Goal: Task Accomplishment & Management: Use online tool/utility

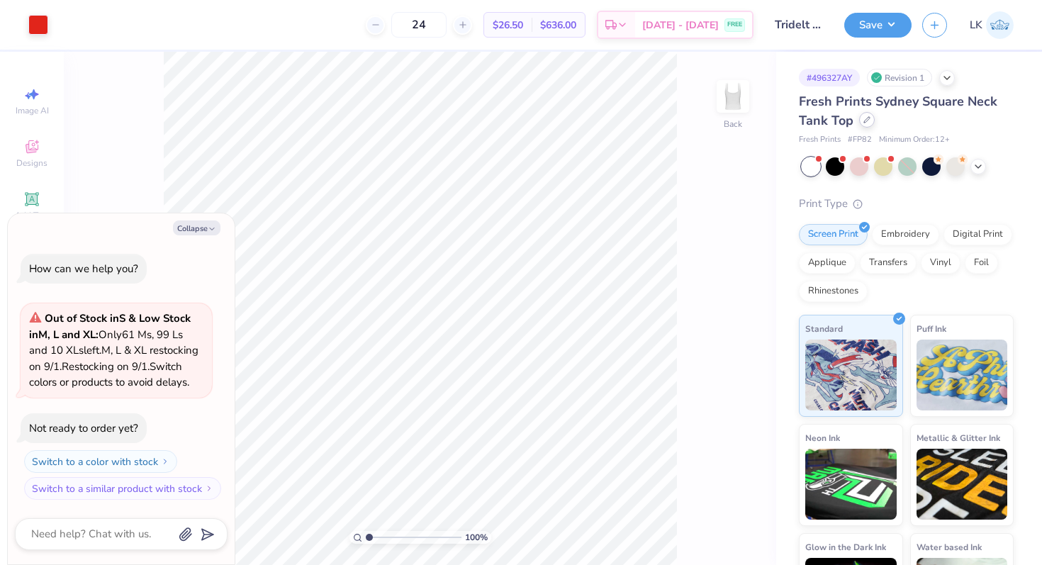
click at [862, 119] on div at bounding box center [867, 120] width 16 height 16
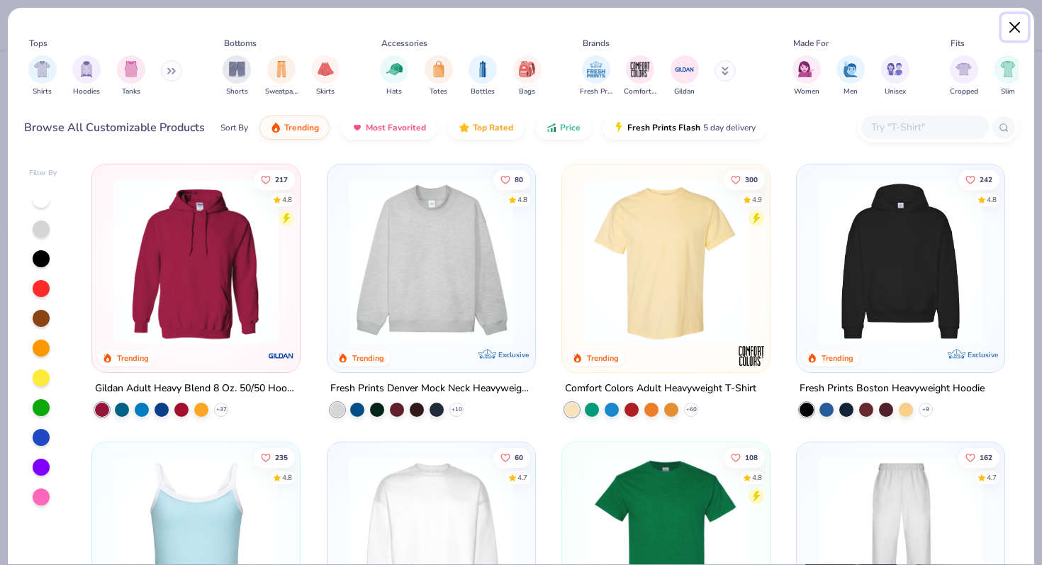
click at [1013, 18] on button "Close" at bounding box center [1015, 27] width 27 height 27
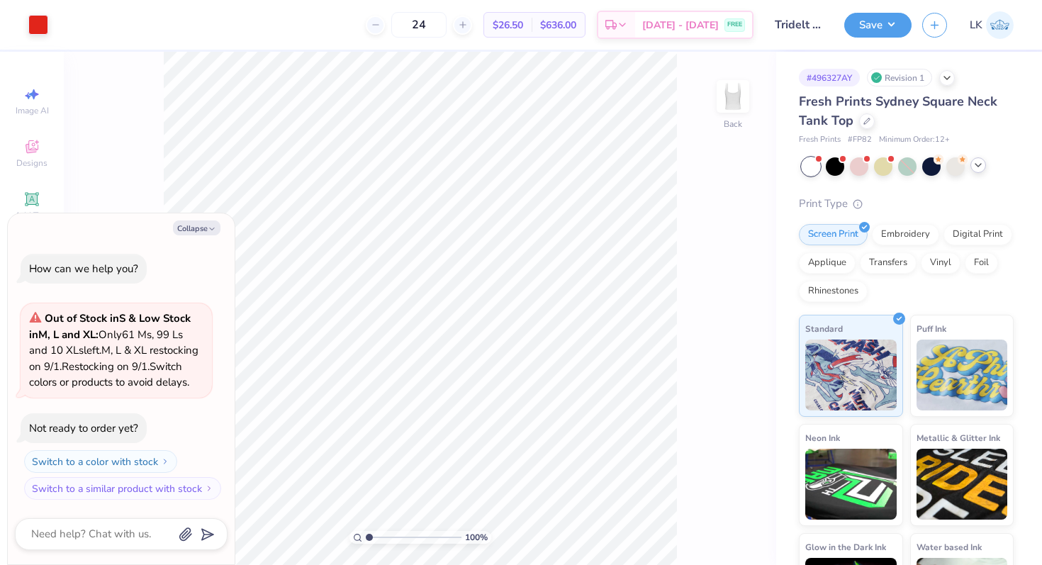
click at [975, 167] on icon at bounding box center [978, 165] width 11 height 11
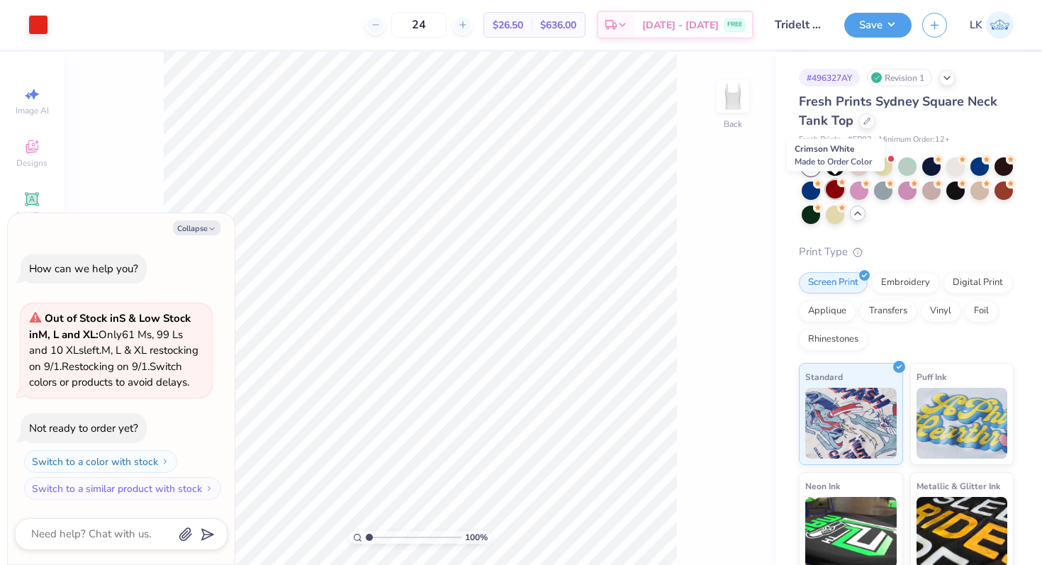
click at [830, 192] on div at bounding box center [835, 189] width 18 height 18
type textarea "x"
type input "50"
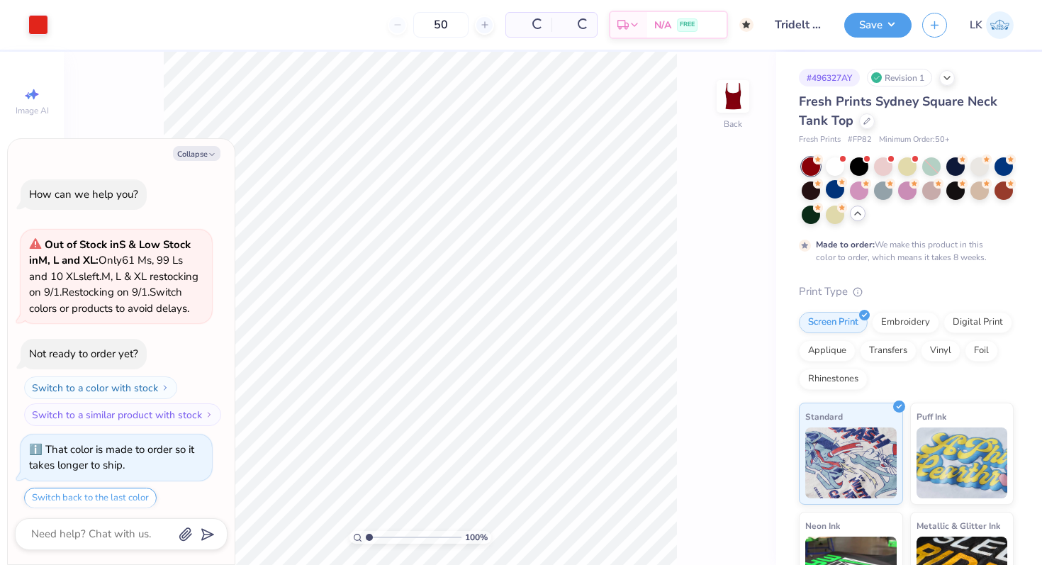
scroll to position [60, 0]
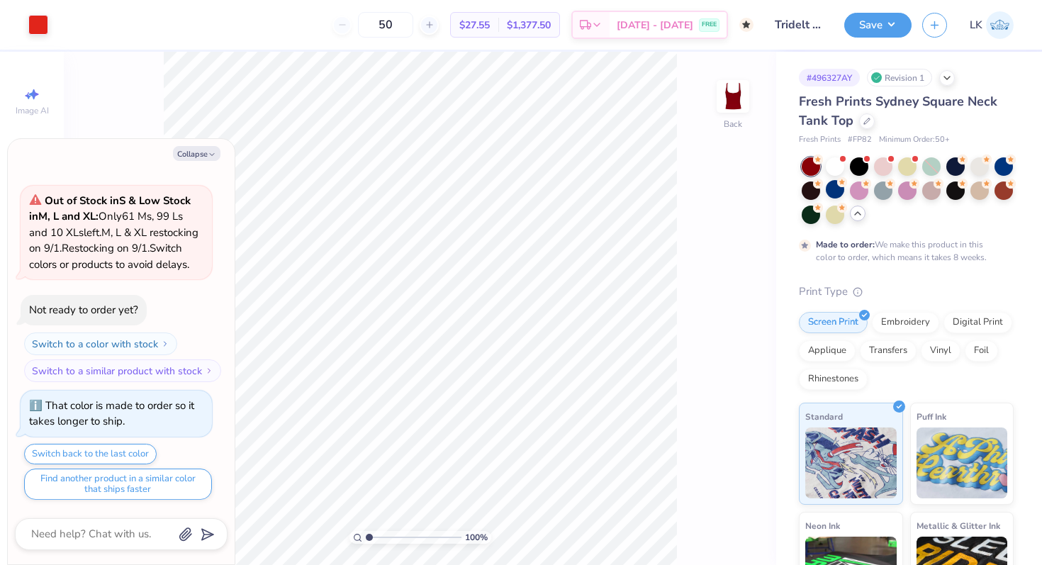
click at [847, 168] on div at bounding box center [908, 190] width 212 height 67
click at [842, 167] on div at bounding box center [835, 165] width 18 height 18
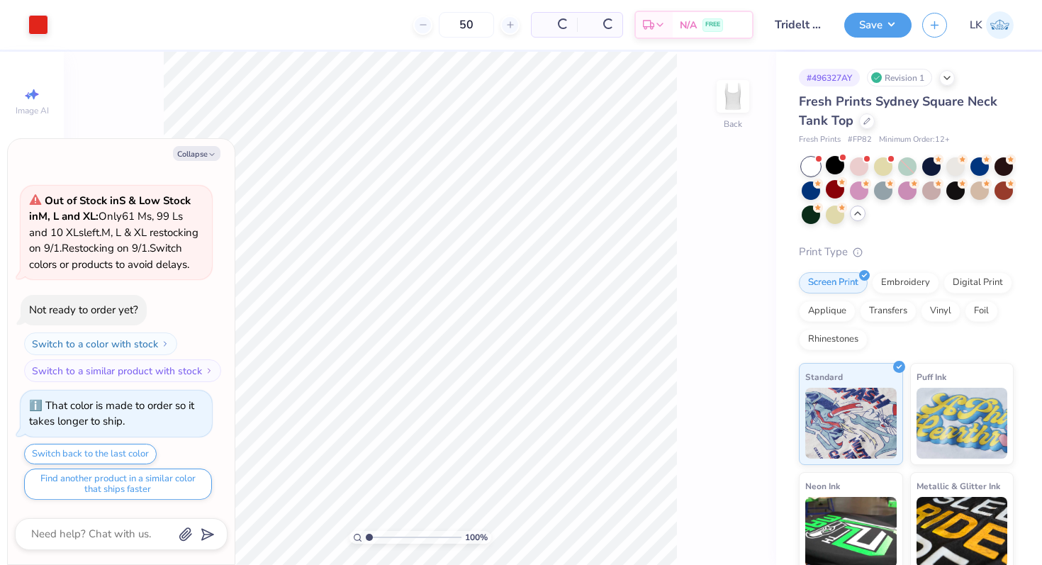
scroll to position [378, 0]
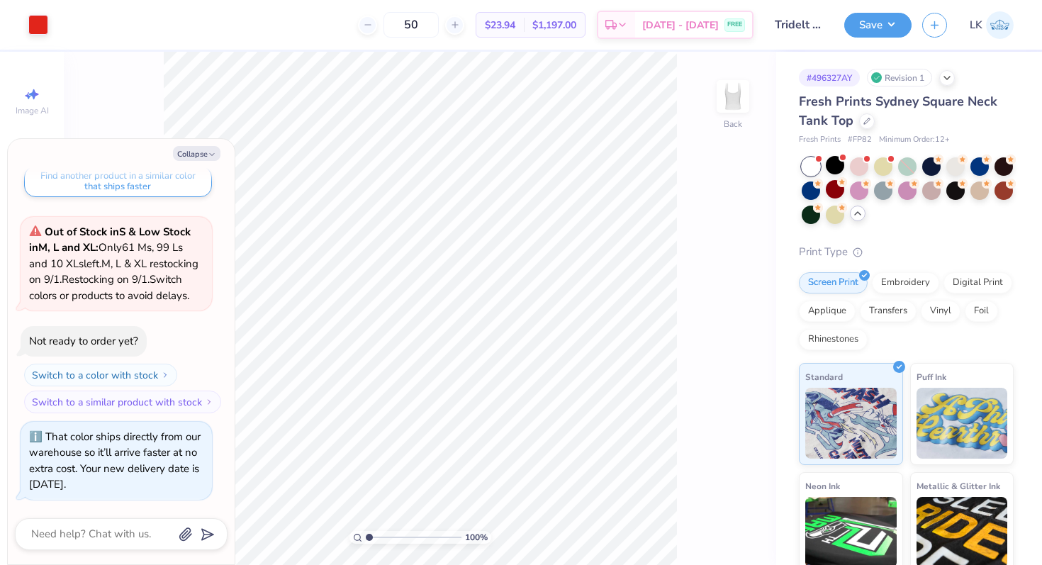
click at [871, 128] on div "Fresh Prints Sydney Square Neck Tank Top" at bounding box center [906, 111] width 215 height 38
click at [869, 123] on icon at bounding box center [867, 119] width 7 height 7
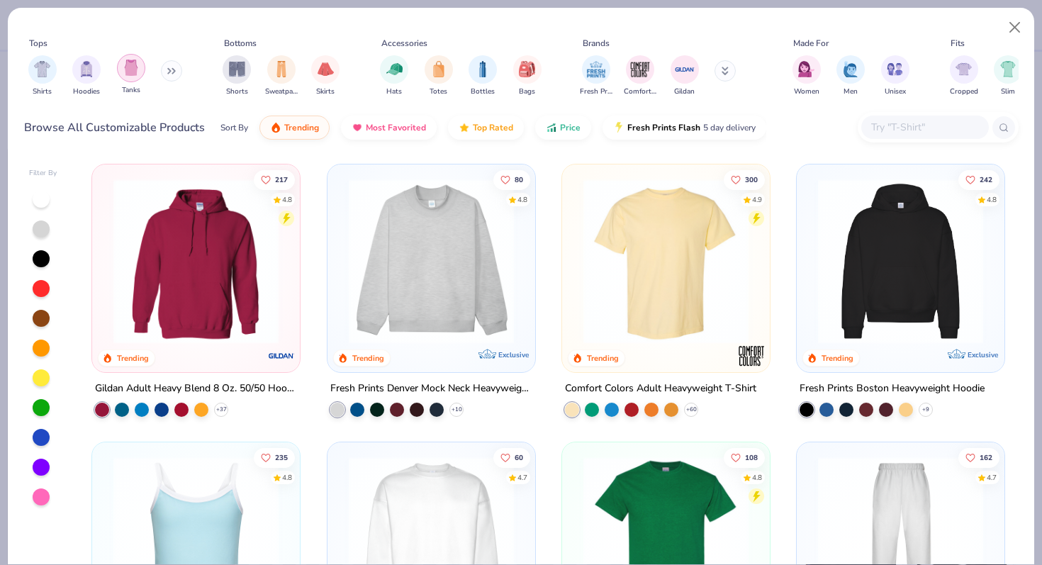
click at [137, 74] on img "filter for Tanks" at bounding box center [131, 68] width 16 height 16
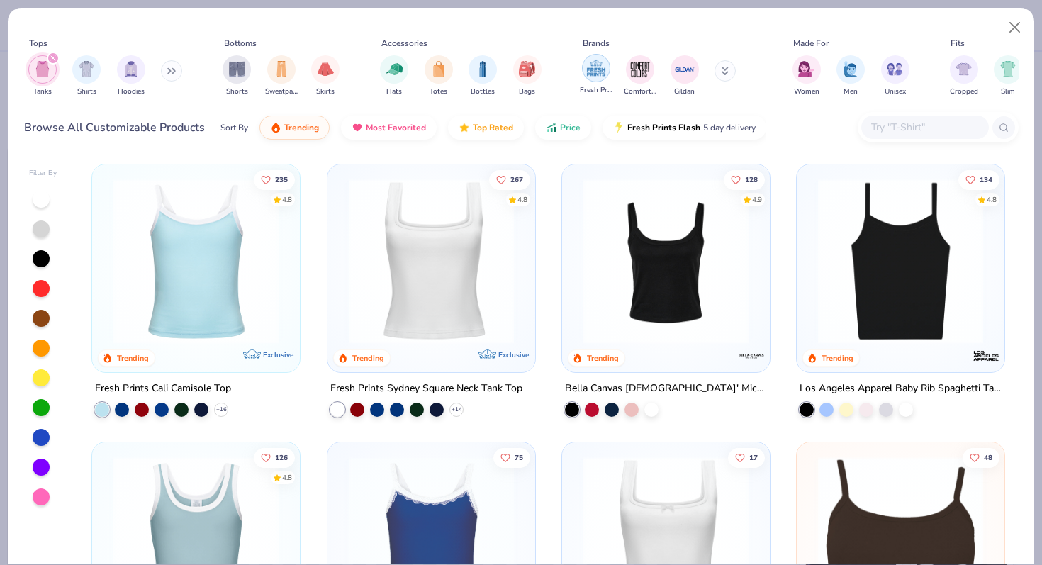
click at [596, 69] on img "filter for Fresh Prints" at bounding box center [596, 67] width 21 height 21
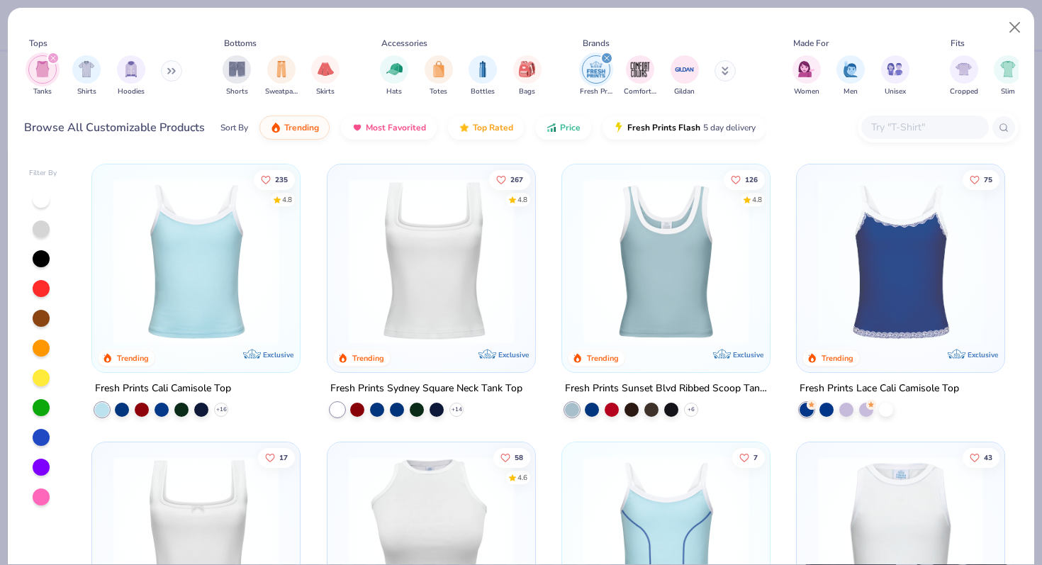
click at [242, 258] on img at bounding box center [195, 261] width 179 height 165
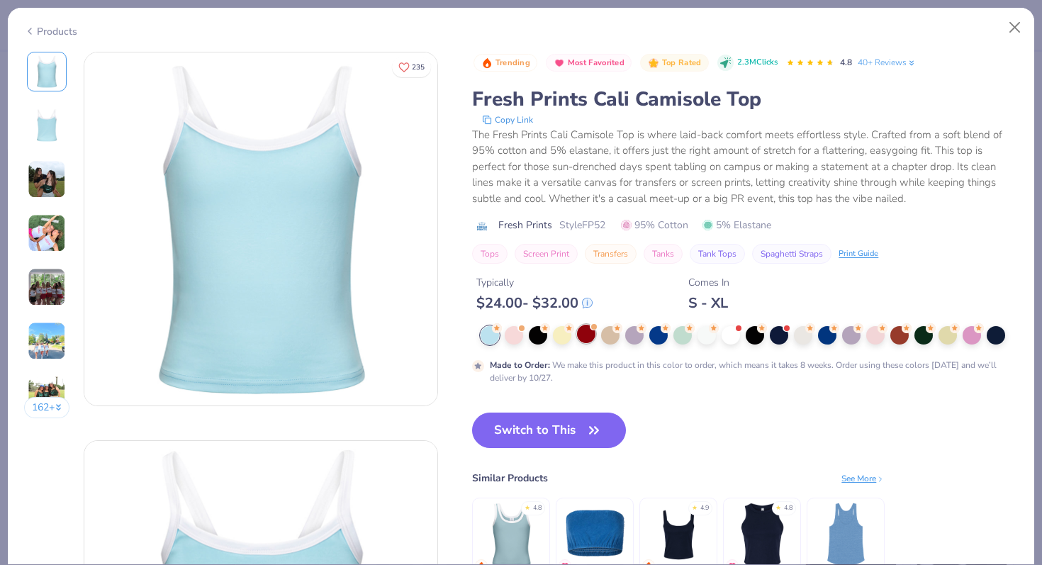
click at [591, 338] on div at bounding box center [586, 334] width 18 height 18
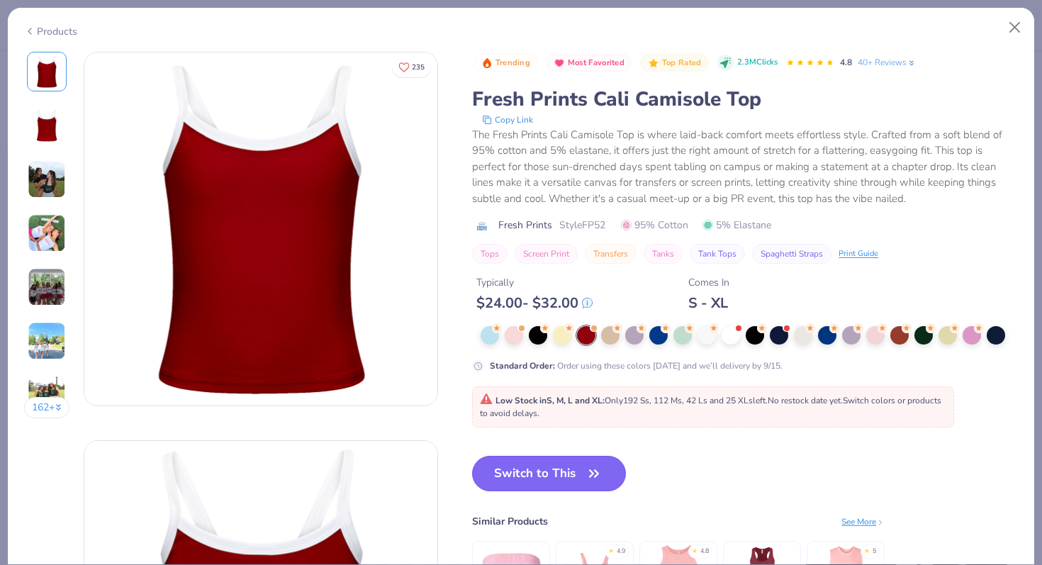
click at [568, 469] on button "Switch to This" at bounding box center [549, 473] width 154 height 35
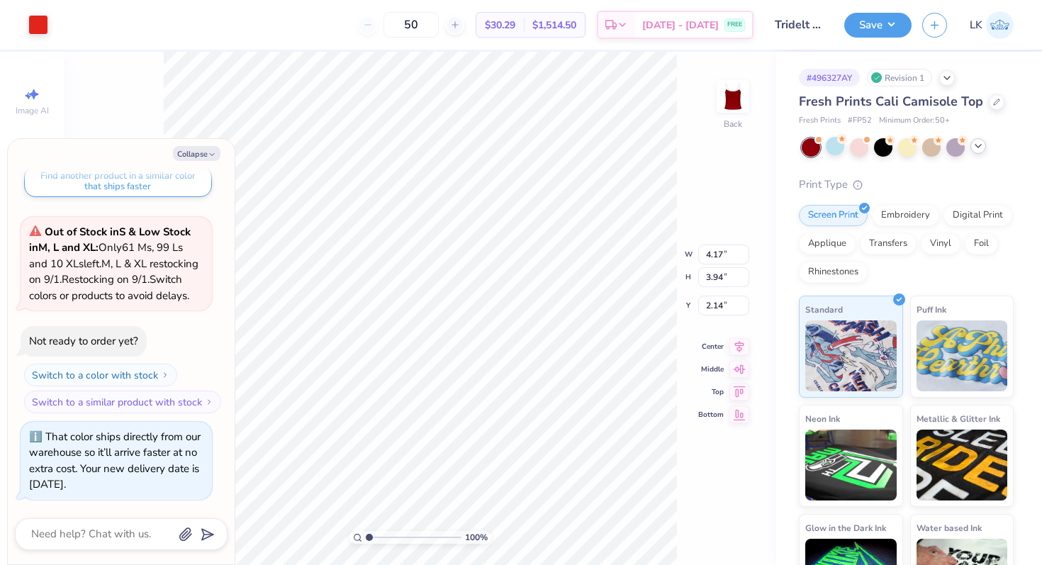
click at [737, 353] on div "100 % Back W 4.17 4.17 " H 3.94 3.94 " Y 2.14 2.14 " Center Middle Top Bottom" at bounding box center [420, 308] width 713 height 513
click at [735, 345] on icon at bounding box center [740, 344] width 20 height 17
click at [29, 24] on div at bounding box center [38, 23] width 20 height 20
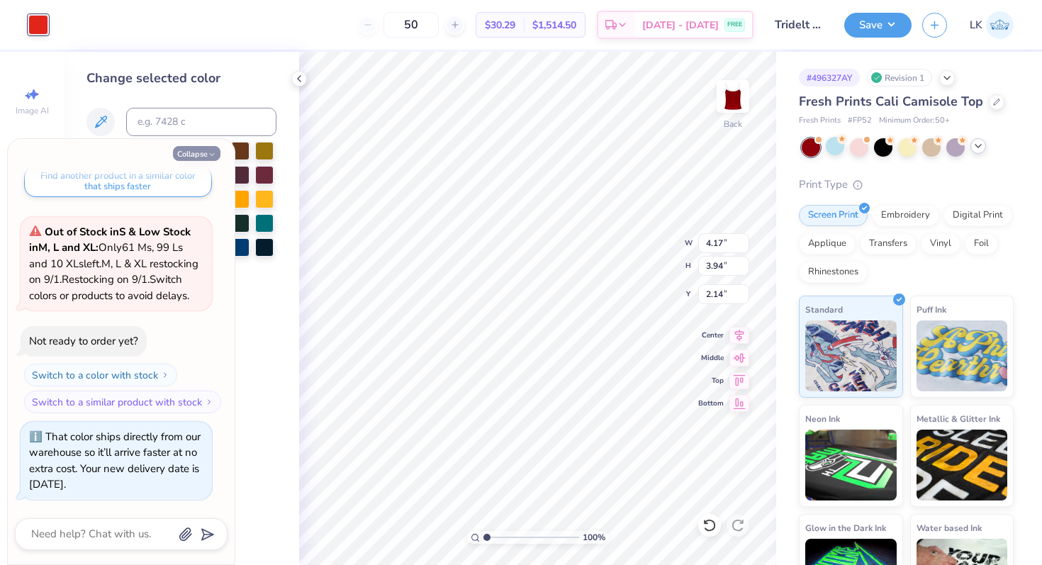
click at [196, 154] on button "Collapse" at bounding box center [197, 153] width 48 height 15
type textarea "x"
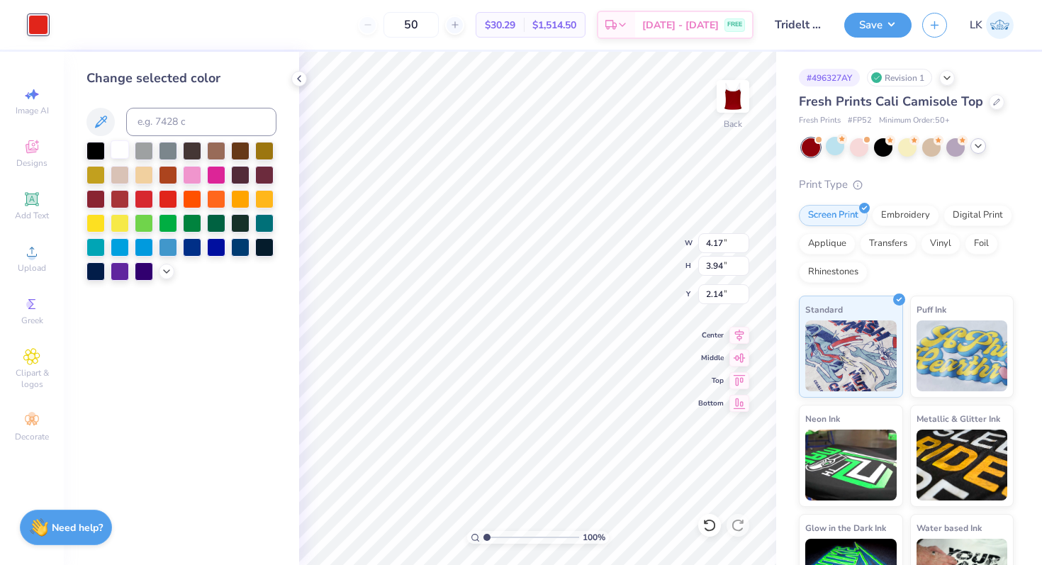
click at [124, 150] on div at bounding box center [120, 149] width 18 height 18
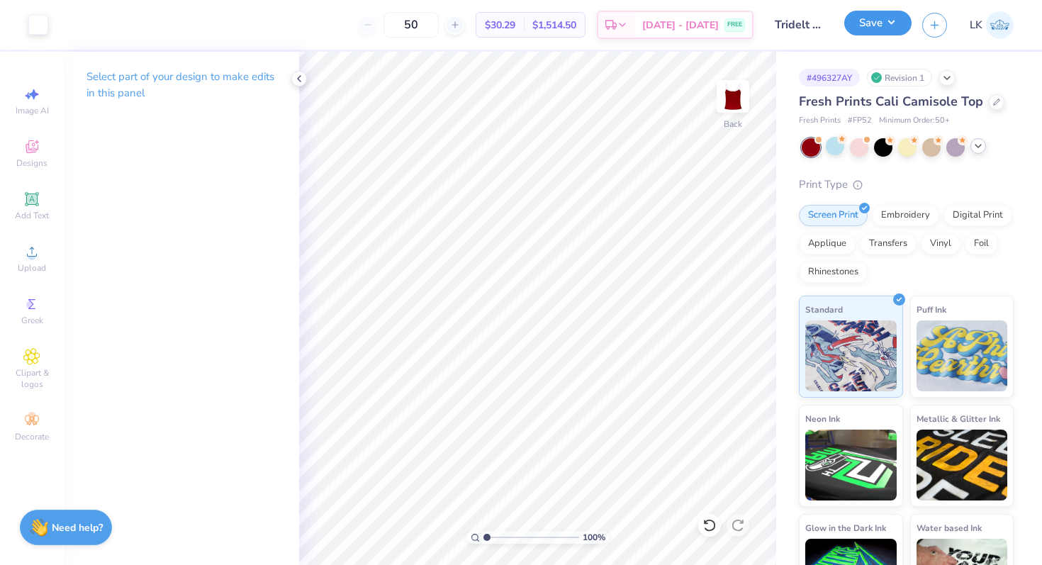
click at [886, 33] on button "Save" at bounding box center [878, 23] width 67 height 25
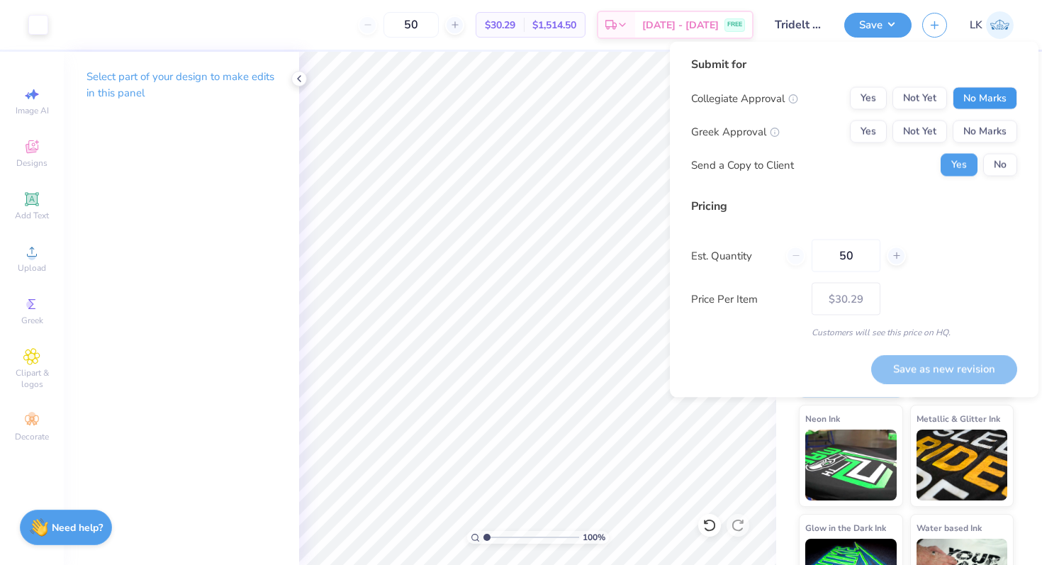
click at [971, 100] on button "No Marks" at bounding box center [985, 98] width 65 height 23
click at [920, 133] on button "Not Yet" at bounding box center [920, 132] width 55 height 23
click at [910, 367] on button "Save as new revision" at bounding box center [944, 369] width 146 height 29
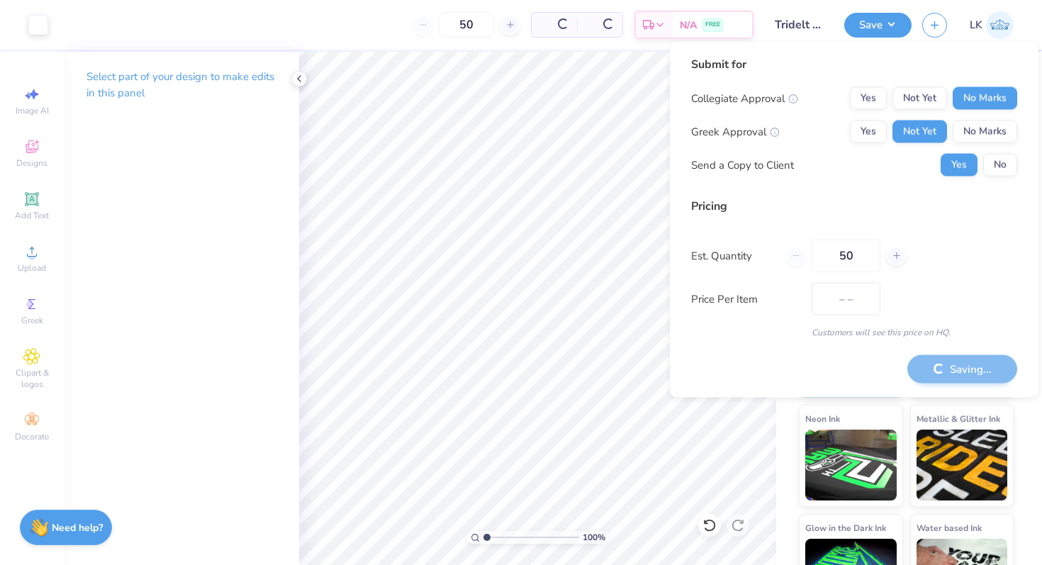
type input "$30.29"
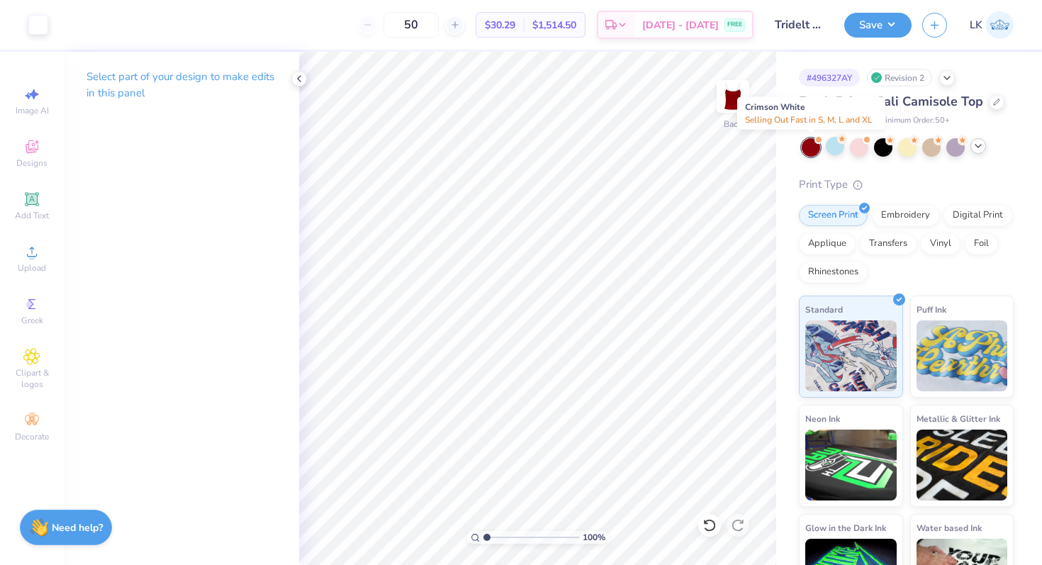
click at [817, 145] on div at bounding box center [811, 147] width 18 height 18
type textarea "x"
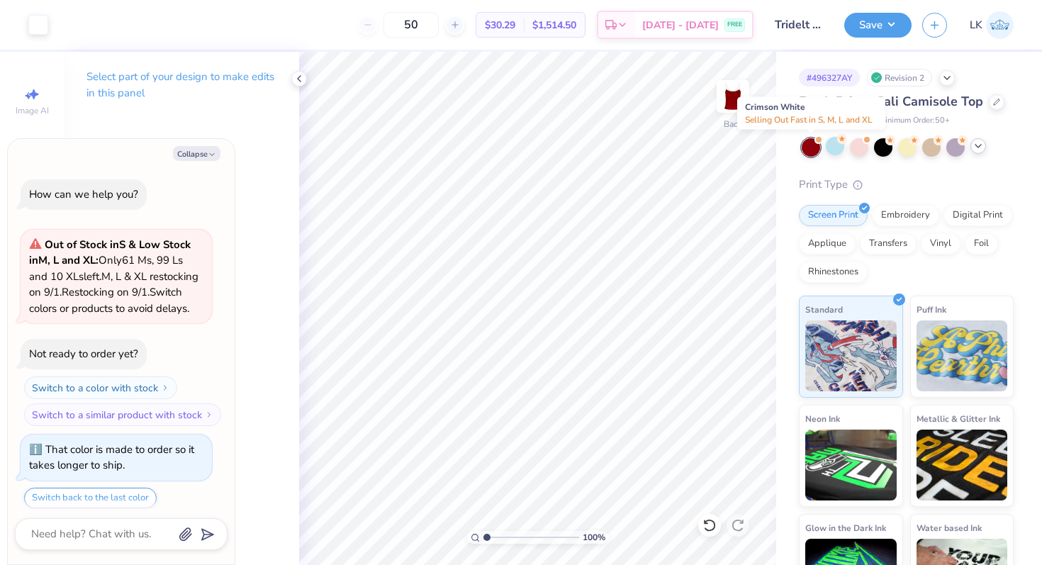
scroll to position [594, 0]
